Goal: Communication & Community: Answer question/provide support

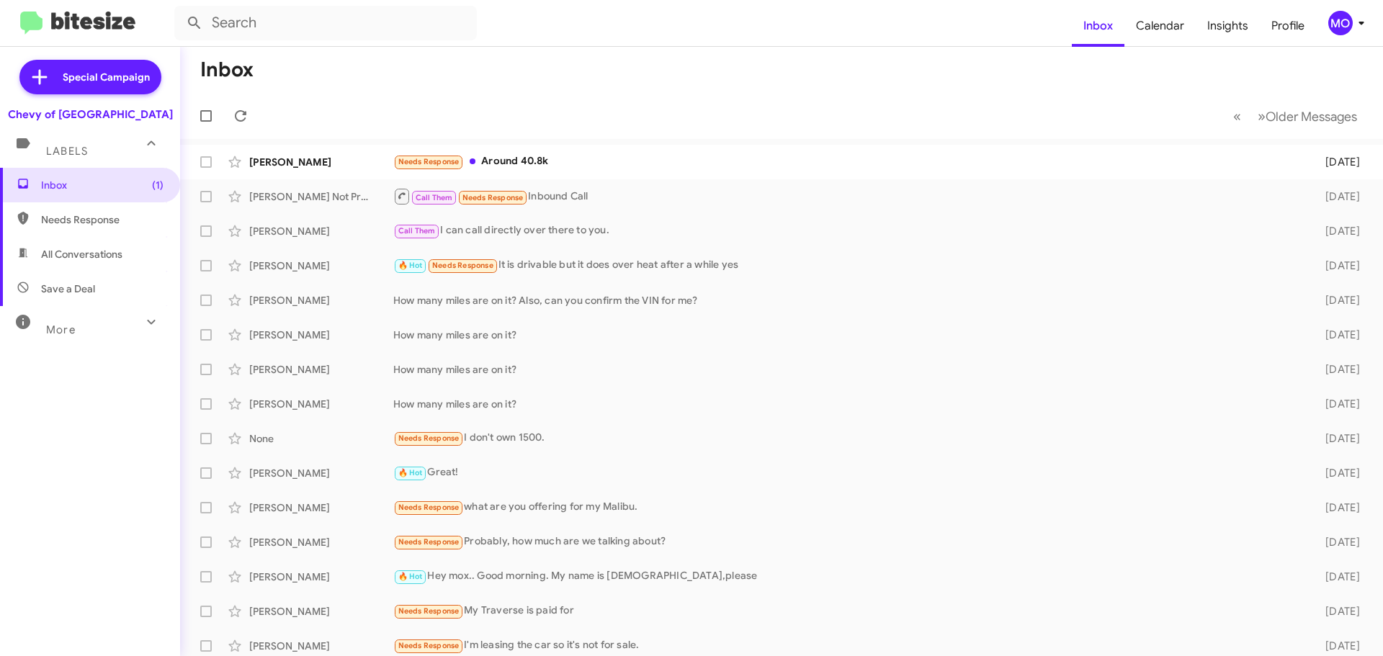
click at [112, 20] on img at bounding box center [77, 24] width 115 height 24
click at [243, 27] on input "text" at bounding box center [325, 23] width 303 height 35
type input "l"
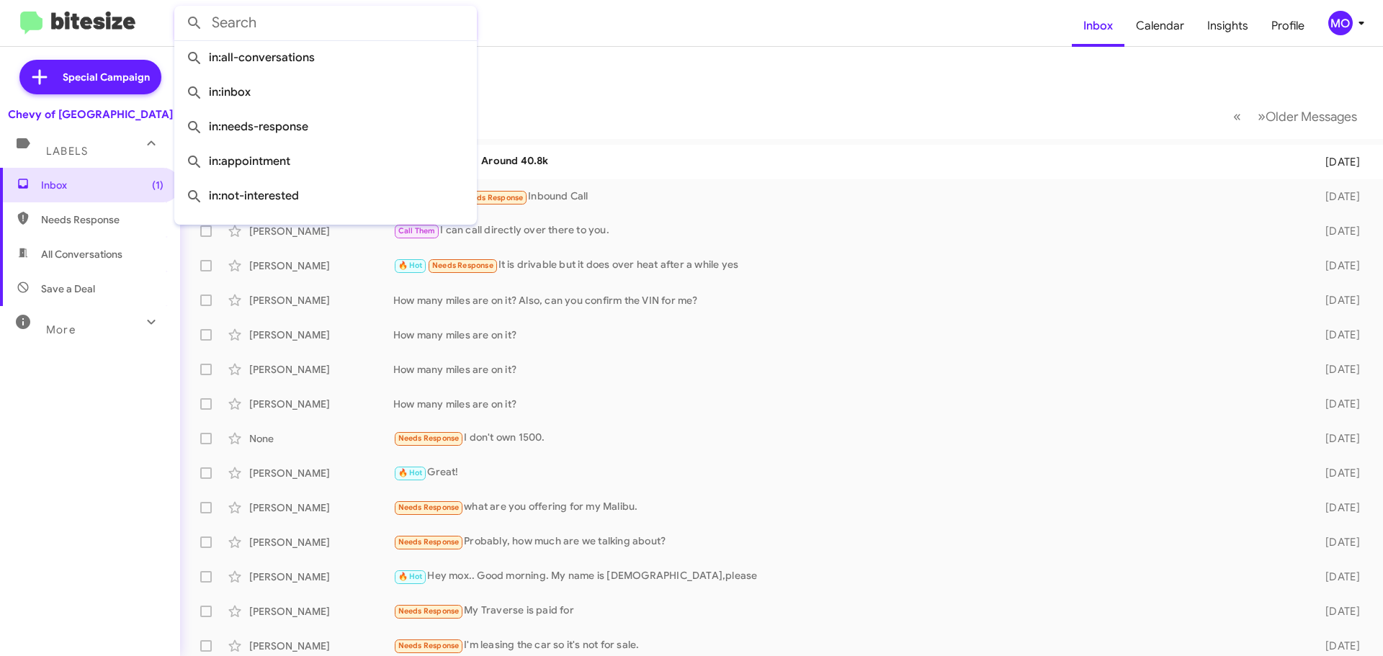
click at [48, 249] on span "All Conversations" at bounding box center [81, 254] width 81 height 14
type input "in:all-conversations"
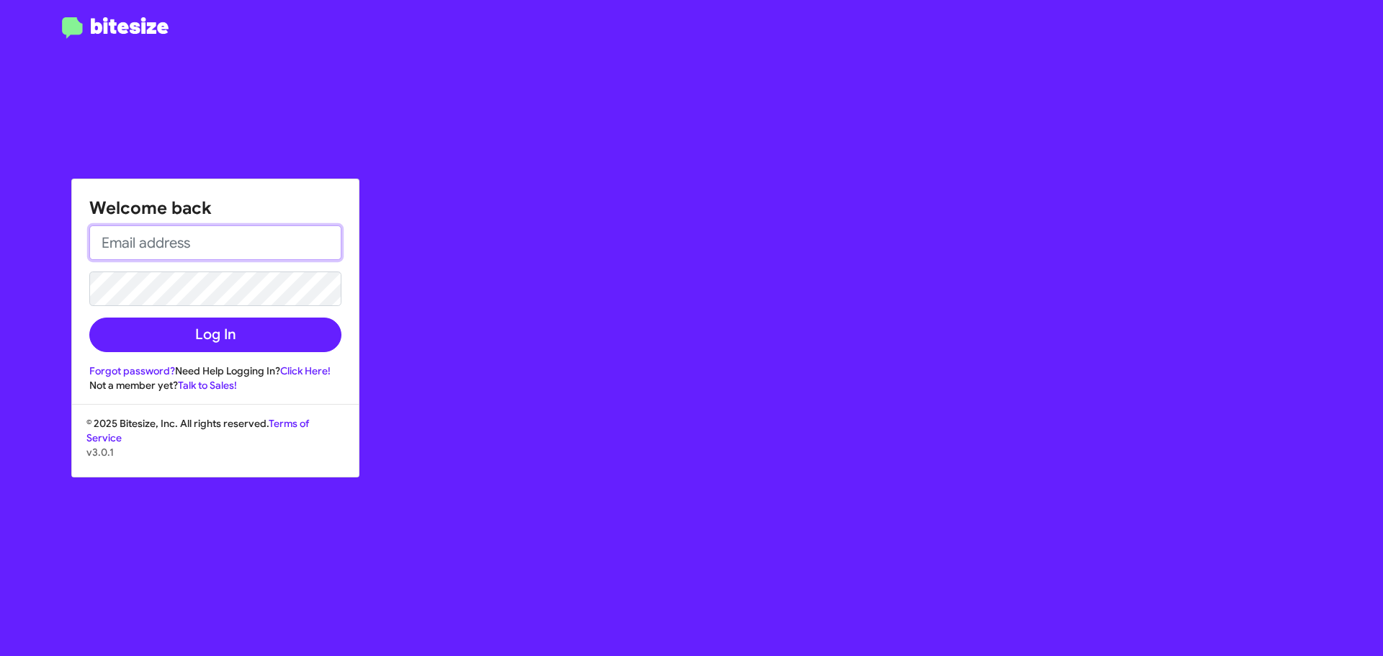
type input "[EMAIL_ADDRESS][DOMAIN_NAME]"
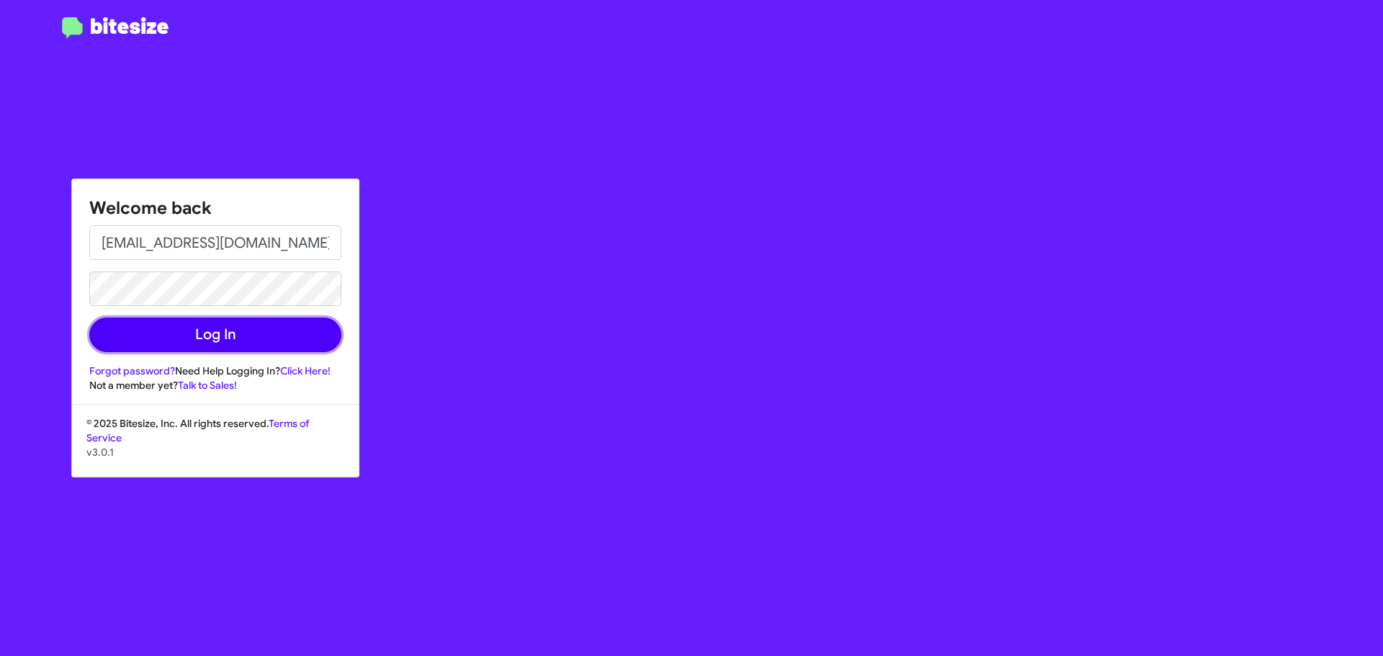
click at [222, 341] on button "Log In" at bounding box center [215, 335] width 252 height 35
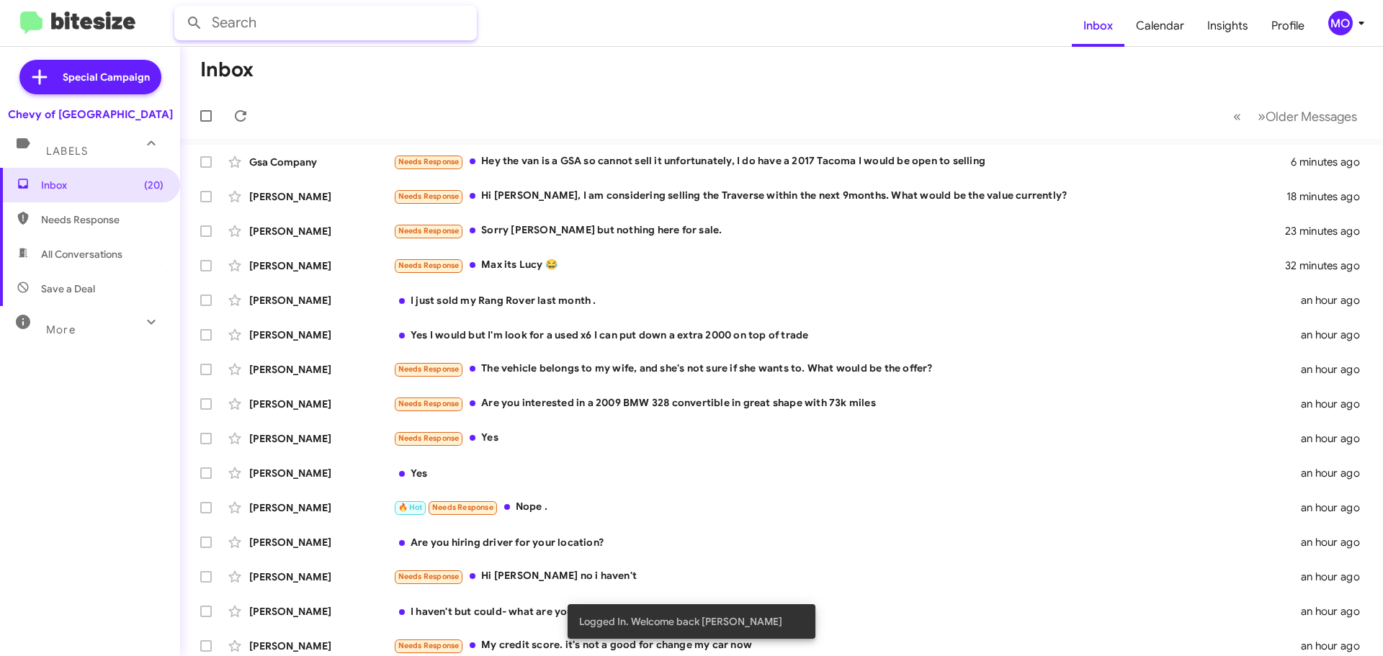
click at [281, 25] on input "text" at bounding box center [325, 23] width 303 height 35
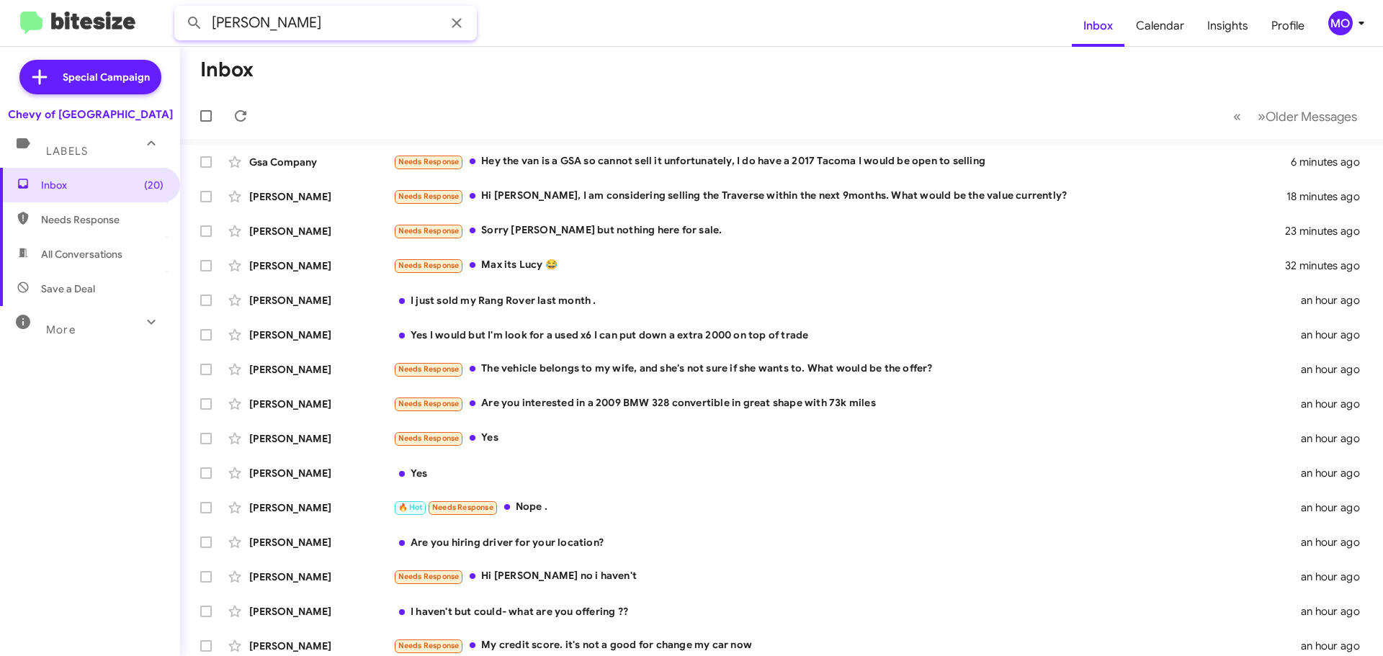
click at [180, 9] on button at bounding box center [194, 23] width 29 height 29
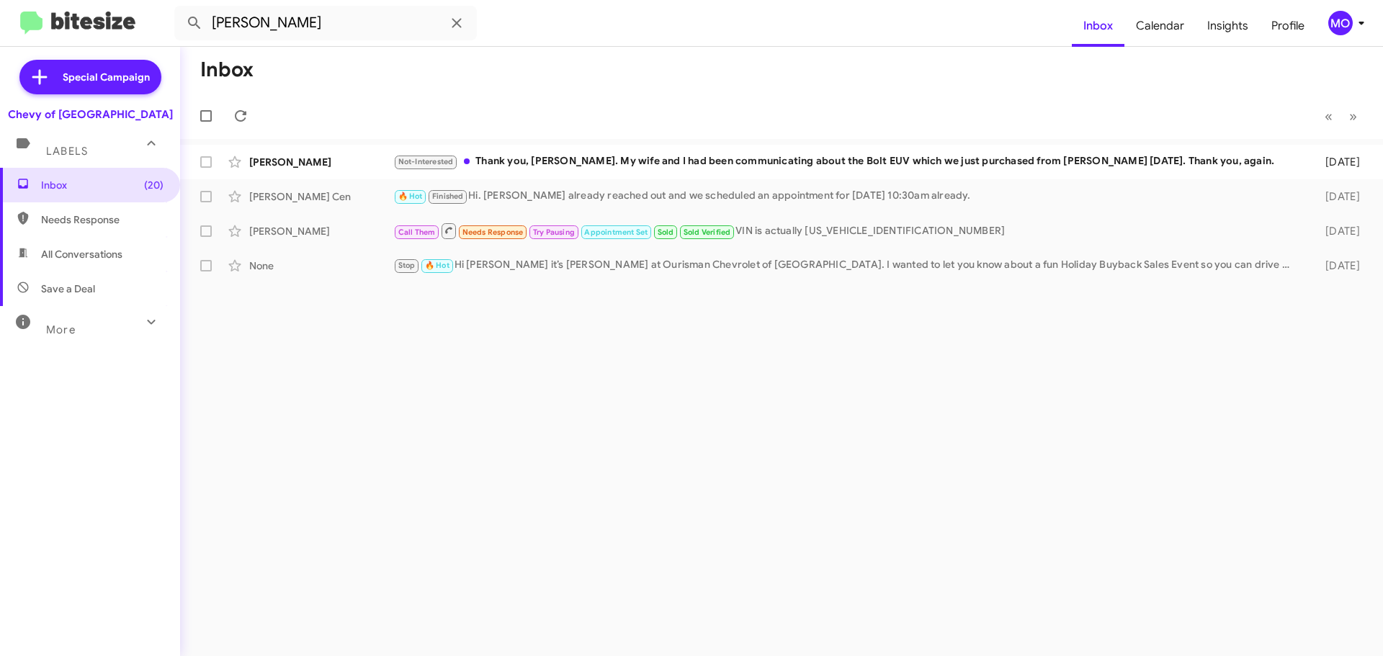
click at [64, 254] on span "All Conversations" at bounding box center [81, 254] width 81 height 14
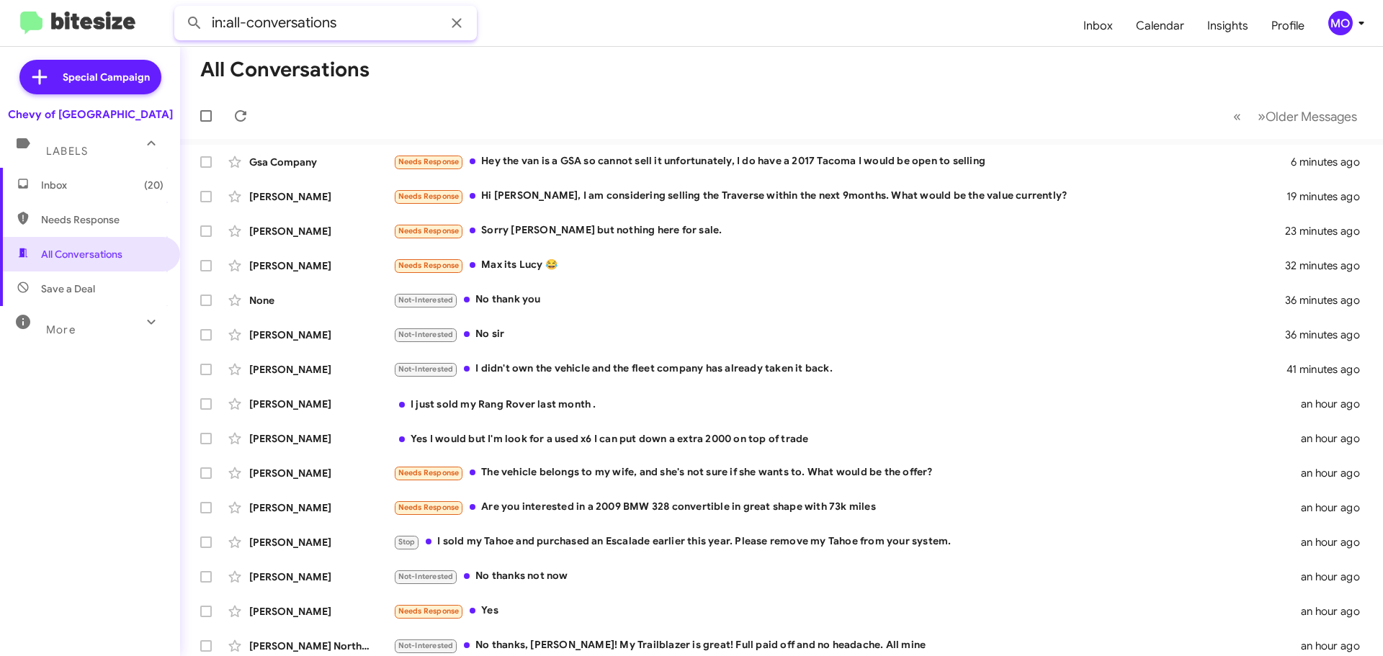
click at [382, 27] on input "in:all-conversations" at bounding box center [325, 23] width 303 height 35
click at [180, 9] on button at bounding box center [194, 23] width 29 height 29
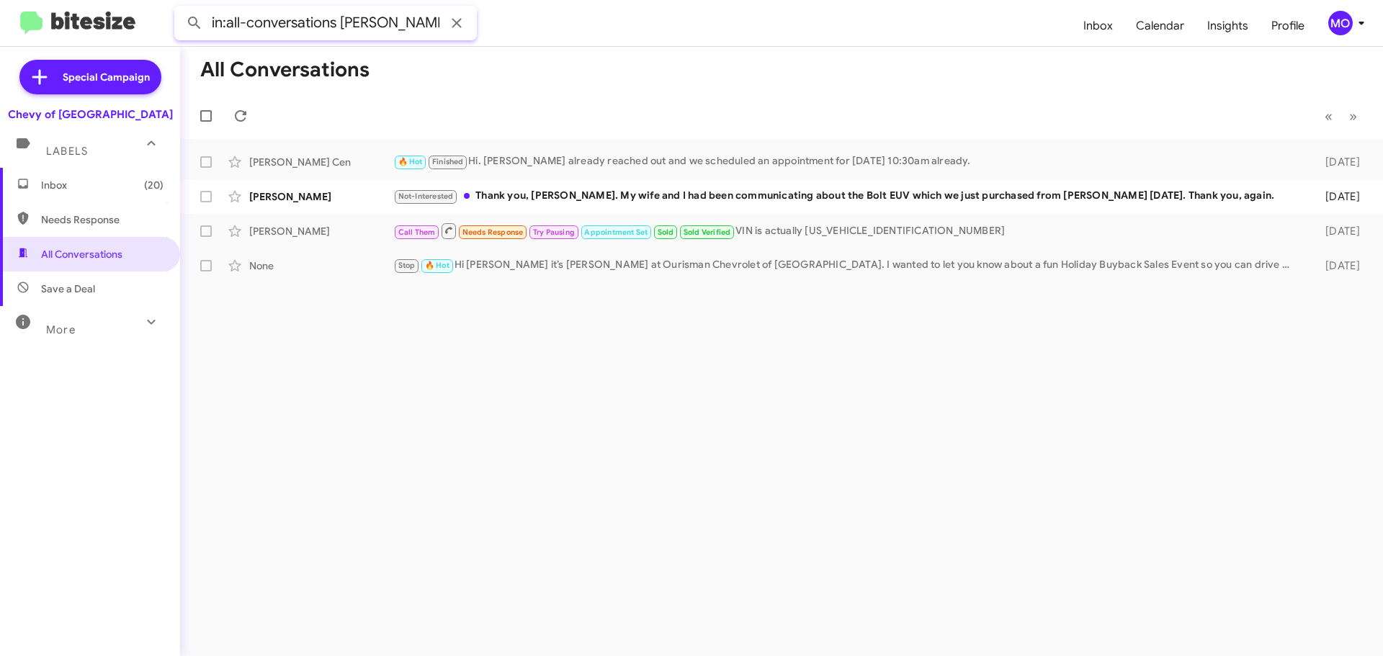
type input "in:all-conversations [PERSON_NAME]"
click at [180, 9] on button at bounding box center [194, 23] width 29 height 29
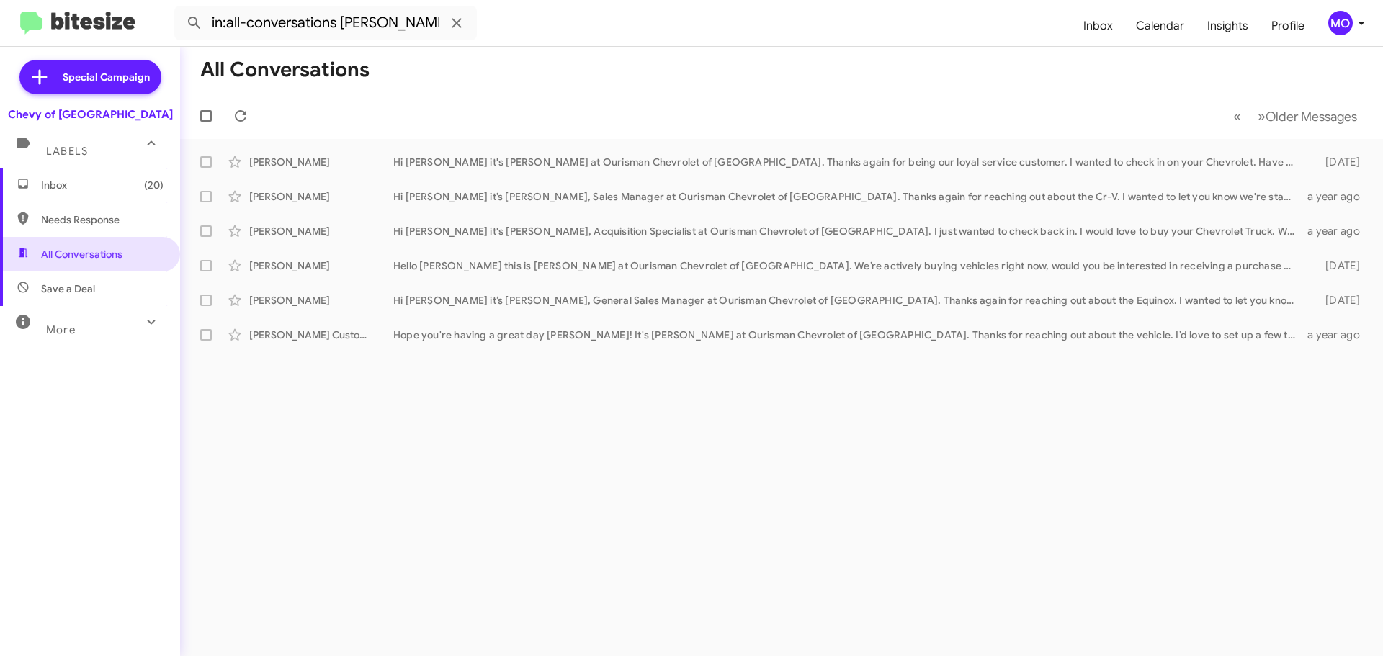
click at [73, 12] on img at bounding box center [77, 24] width 115 height 24
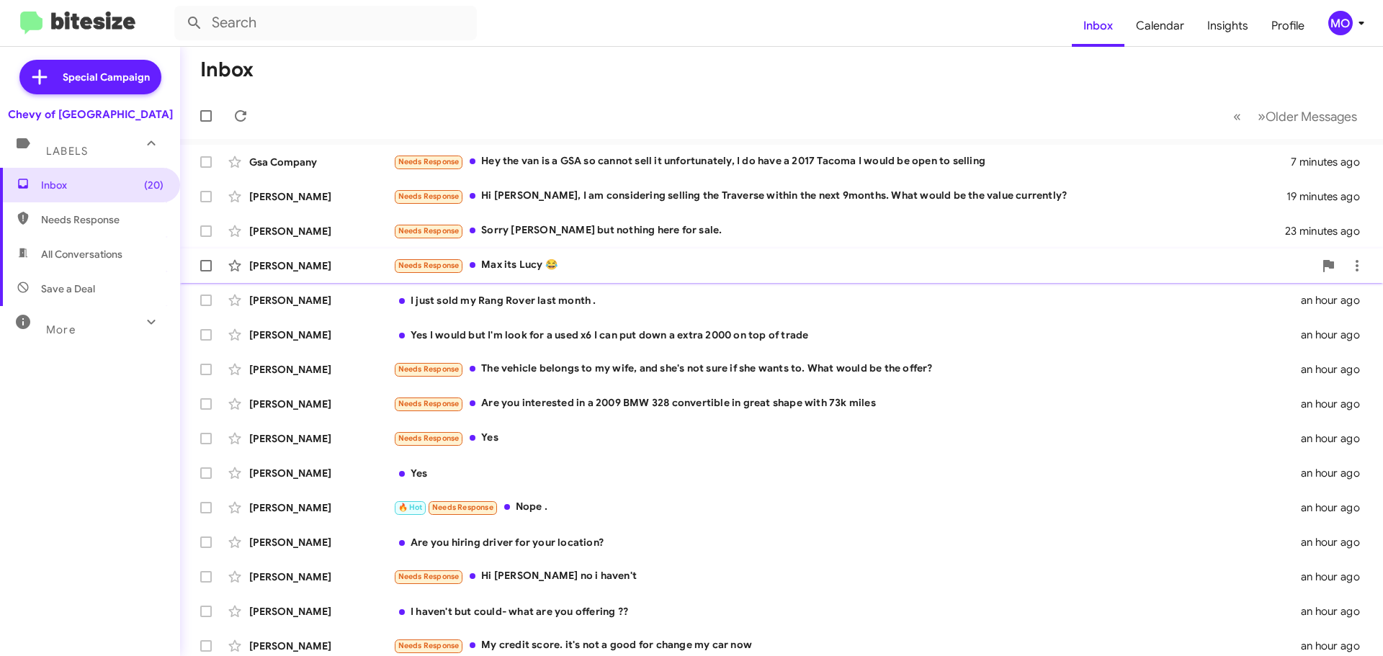
click at [353, 268] on div "[PERSON_NAME]" at bounding box center [321, 266] width 144 height 14
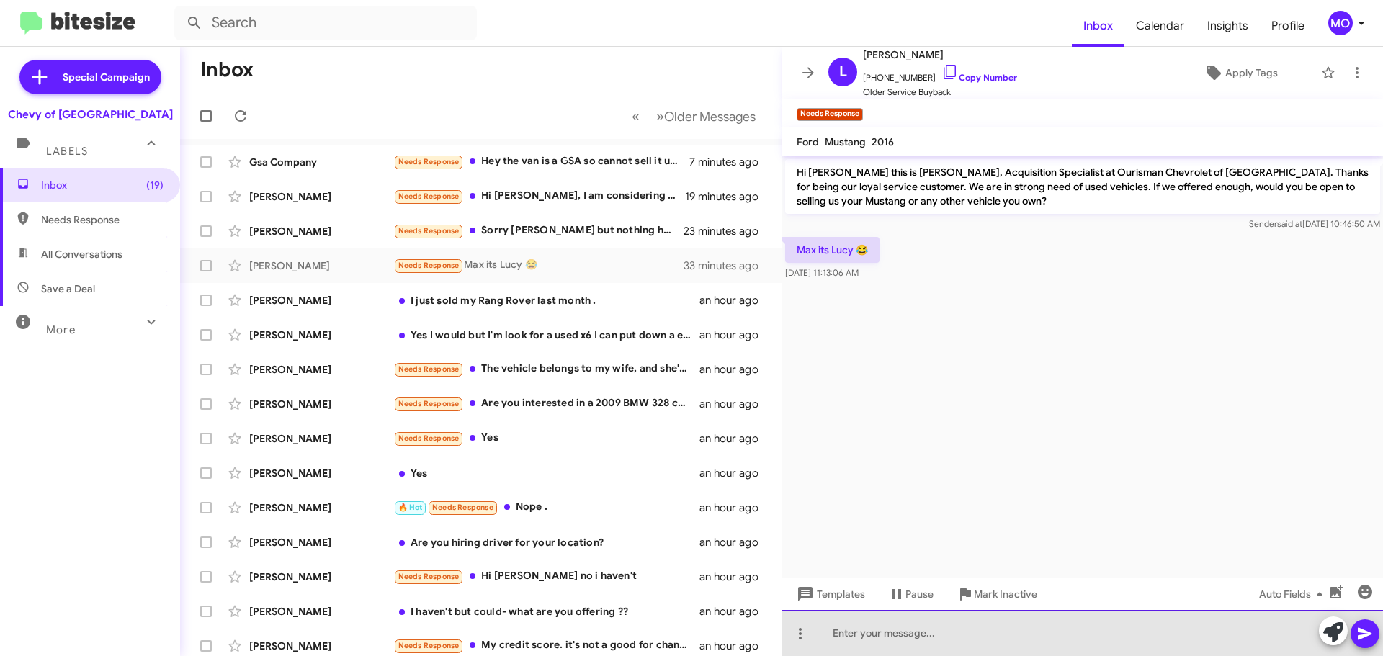
click at [988, 637] on div at bounding box center [1082, 633] width 601 height 46
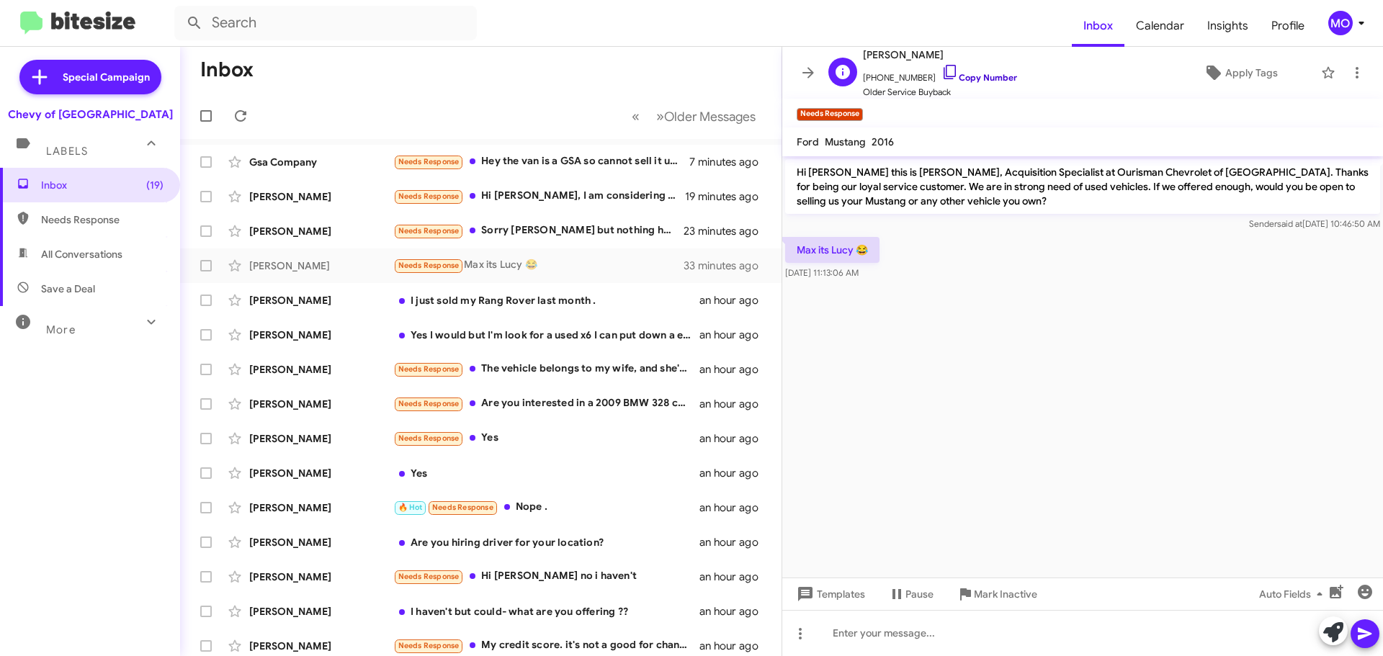
click at [942, 68] on icon at bounding box center [950, 71] width 17 height 17
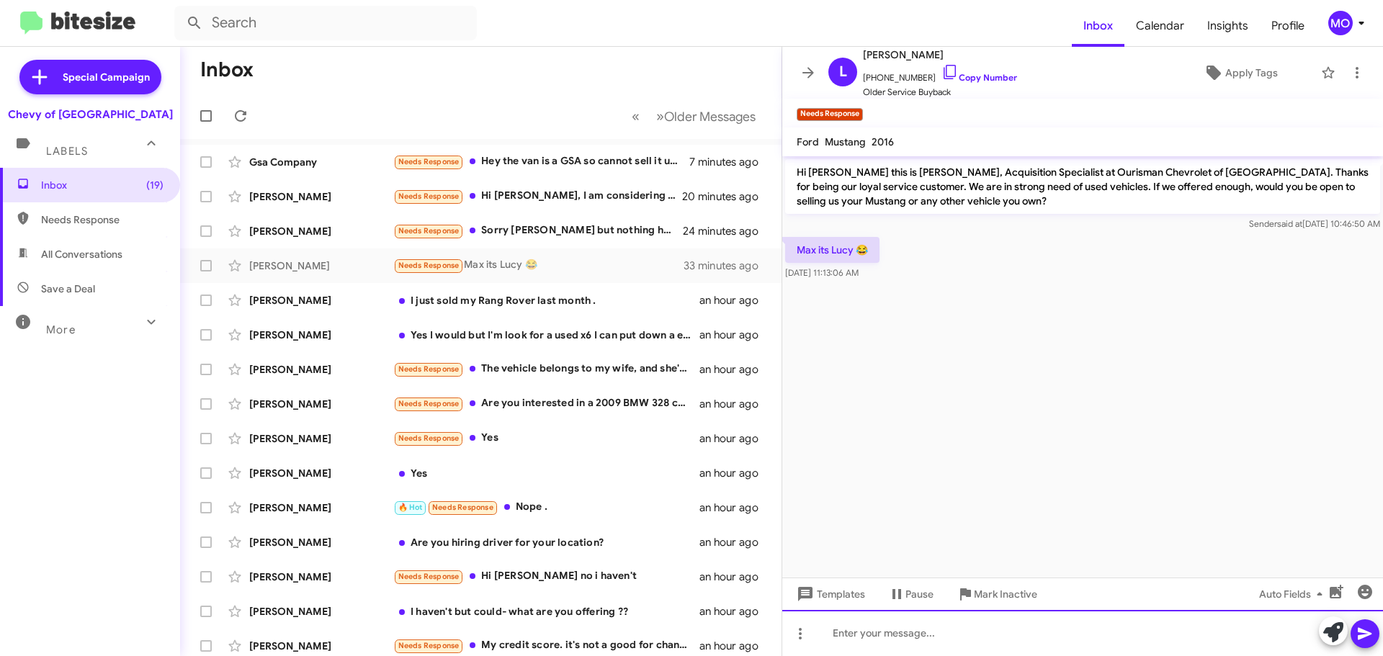
click at [913, 633] on div at bounding box center [1082, 633] width 601 height 46
click at [901, 636] on div at bounding box center [1082, 633] width 601 height 46
click at [908, 627] on div at bounding box center [1082, 633] width 601 height 46
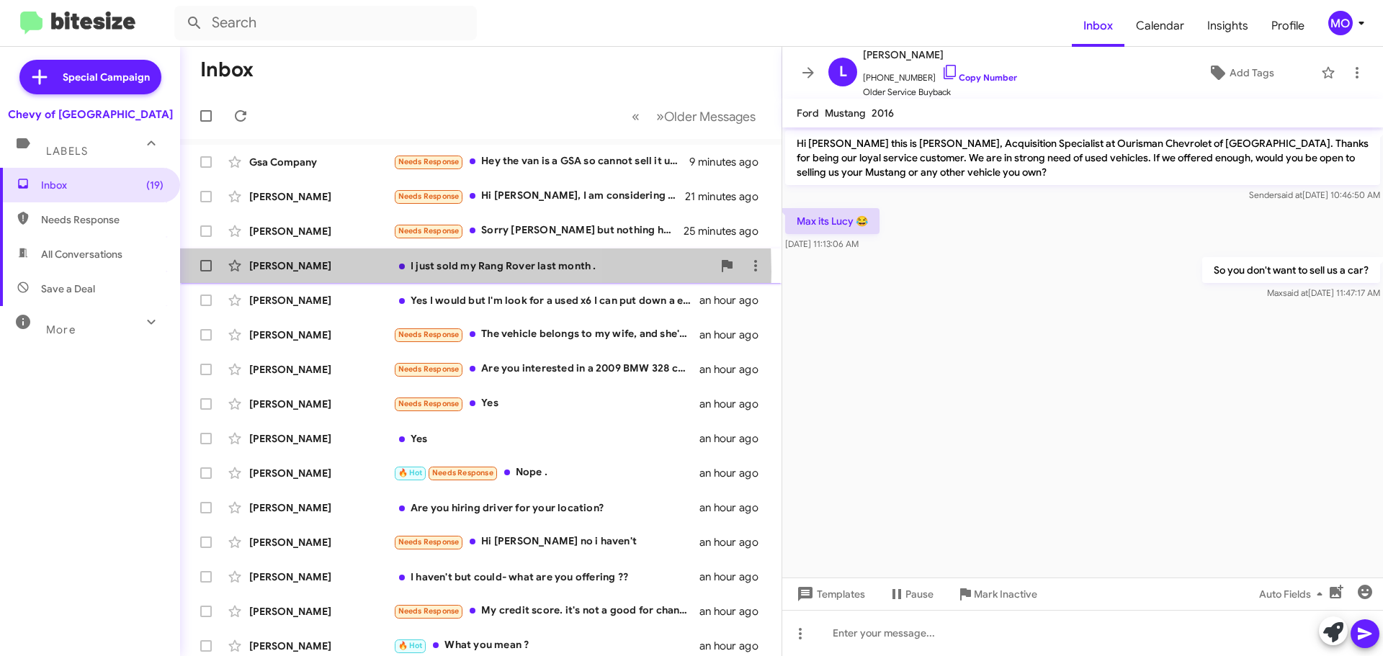
click at [321, 272] on div "[PERSON_NAME]" at bounding box center [321, 266] width 144 height 14
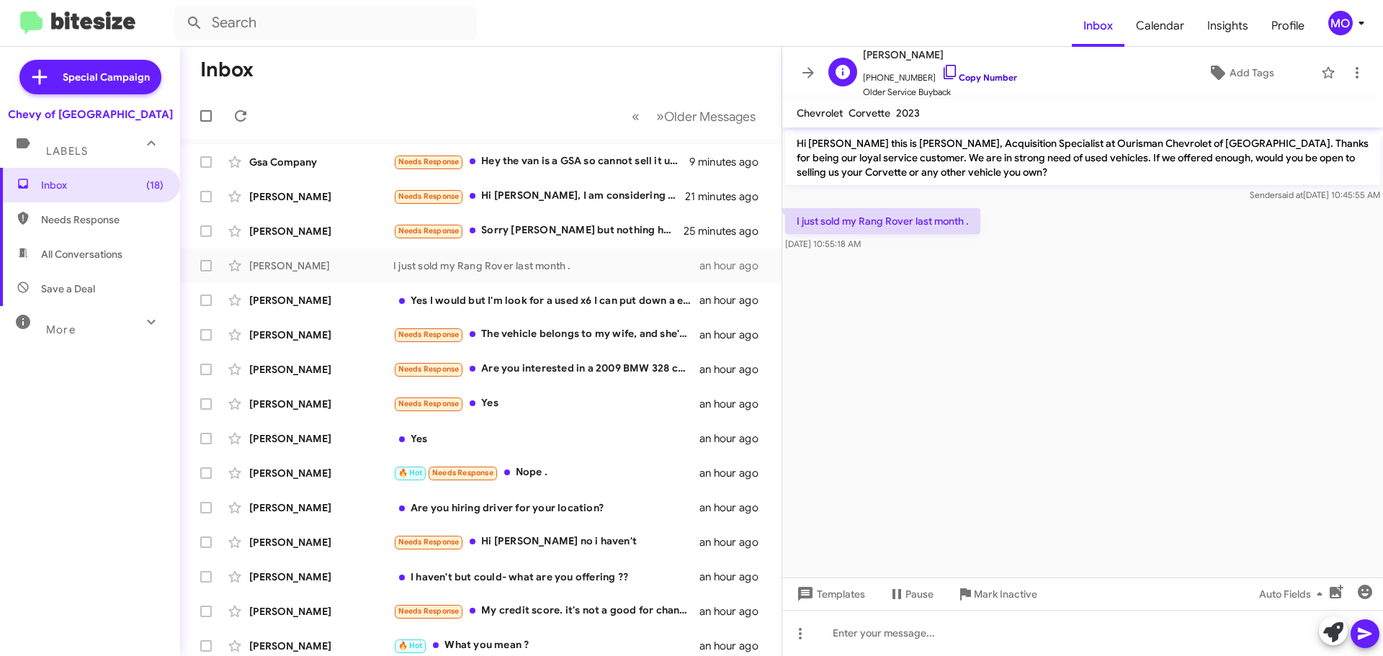
click at [942, 71] on icon at bounding box center [950, 71] width 17 height 17
click at [804, 67] on icon at bounding box center [808, 72] width 17 height 17
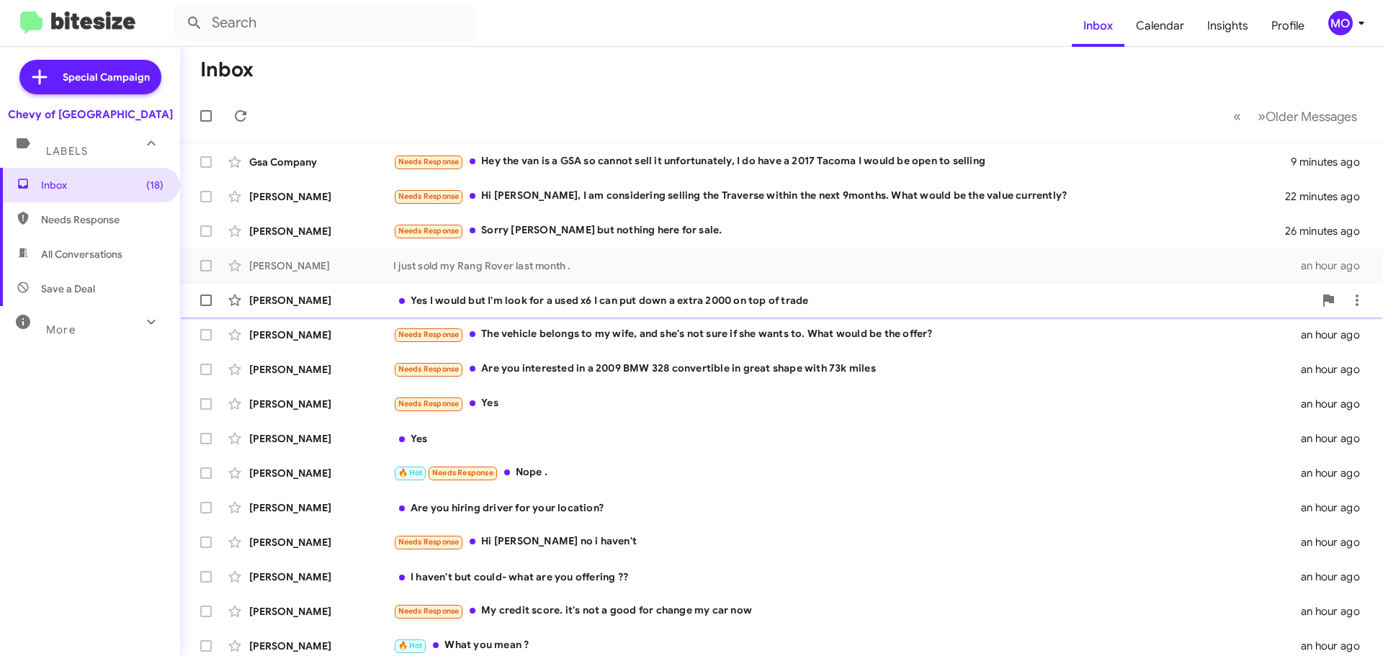
click at [551, 303] on div "Yes I would but I'm look for a used x6 I can put down a extra 2000 on top of tr…" at bounding box center [853, 300] width 921 height 14
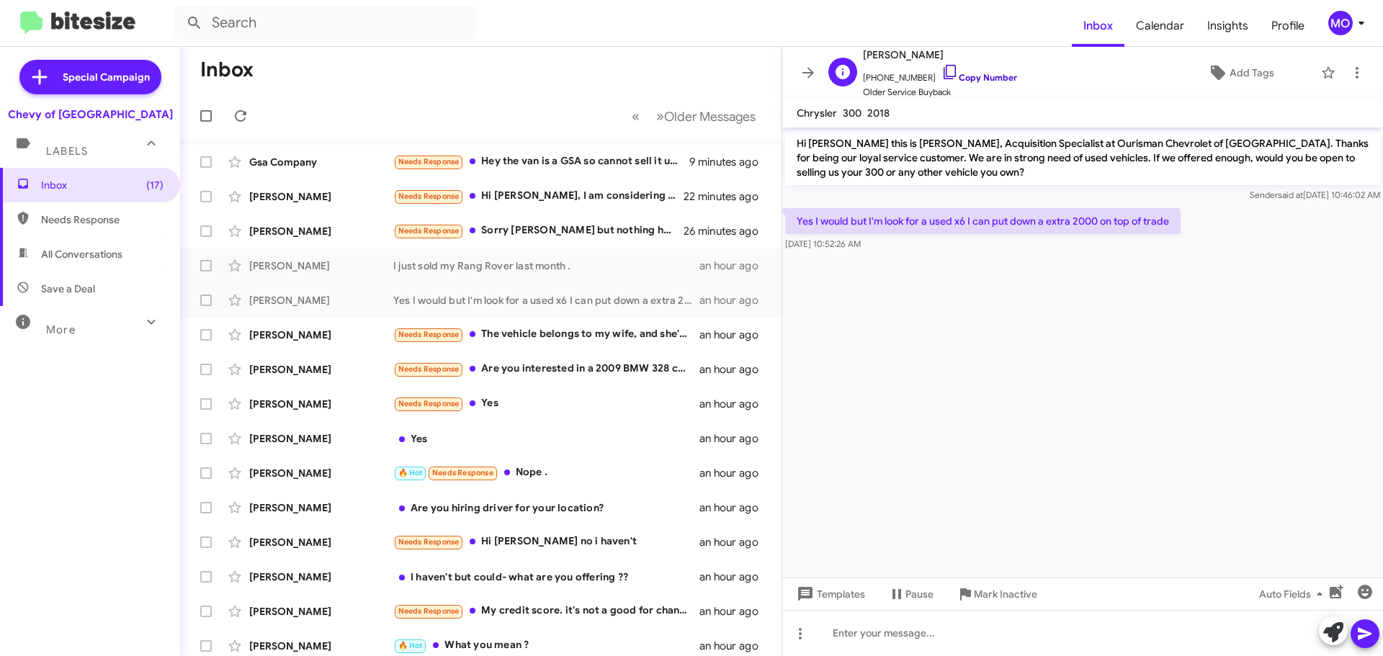
click at [942, 71] on icon at bounding box center [950, 71] width 17 height 17
click at [331, 507] on div "[PERSON_NAME]" at bounding box center [321, 508] width 144 height 14
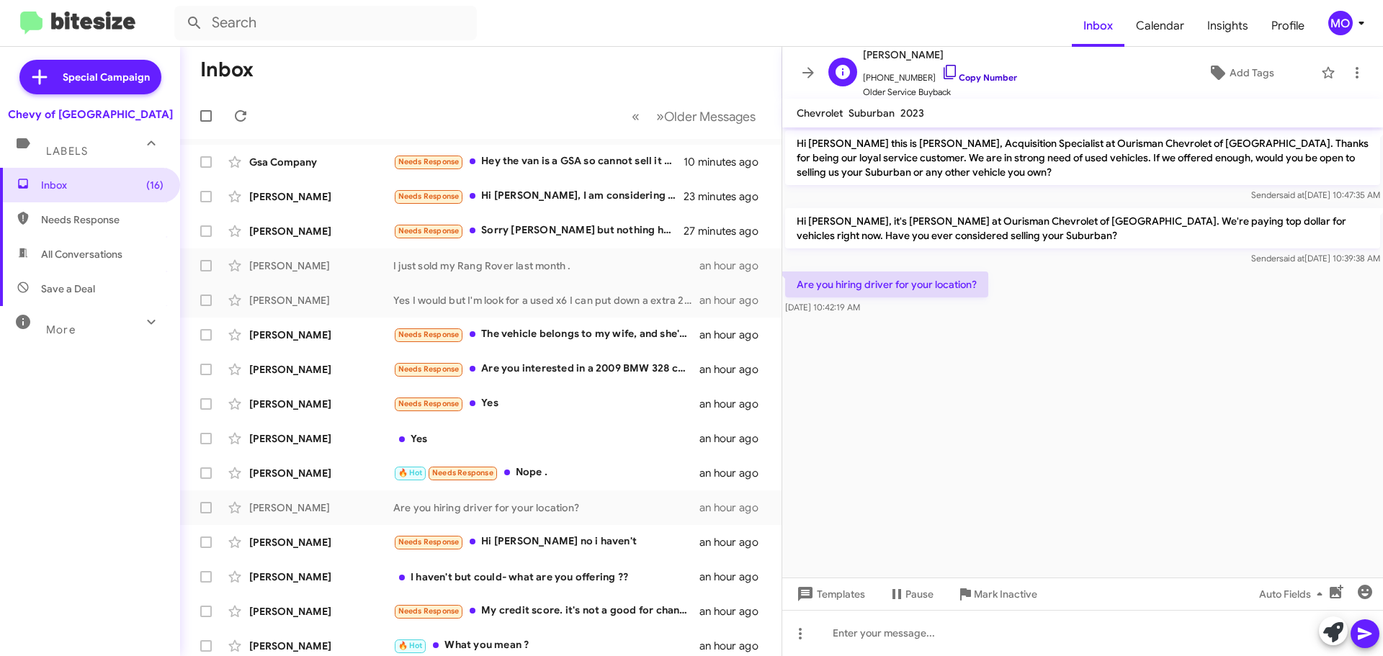
click at [944, 65] on icon at bounding box center [950, 72] width 12 height 14
click at [950, 71] on span "[PHONE_NUMBER] Copy Number" at bounding box center [940, 74] width 154 height 22
click at [942, 72] on icon at bounding box center [950, 71] width 17 height 17
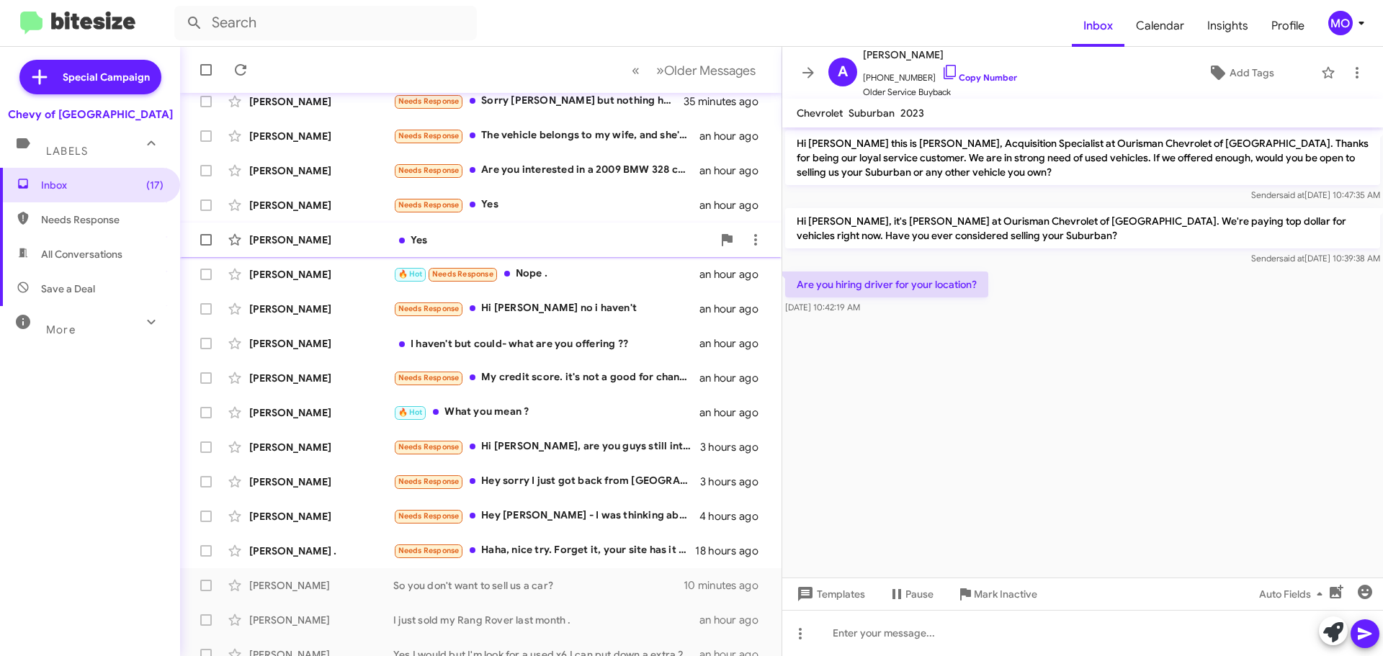
scroll to position [180, 0]
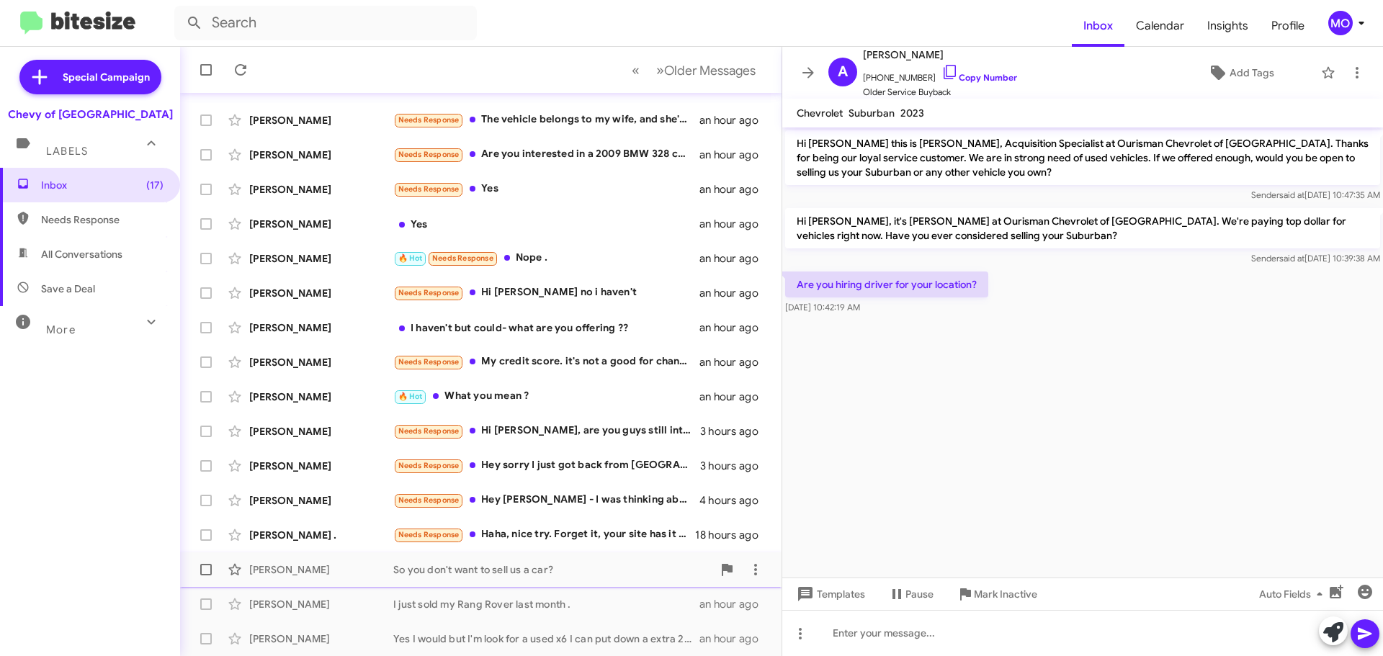
click at [371, 580] on div "[PERSON_NAME] So you don't want to sell us a car? 10 minutes ago" at bounding box center [481, 570] width 579 height 29
